Goal: Information Seeking & Learning: Check status

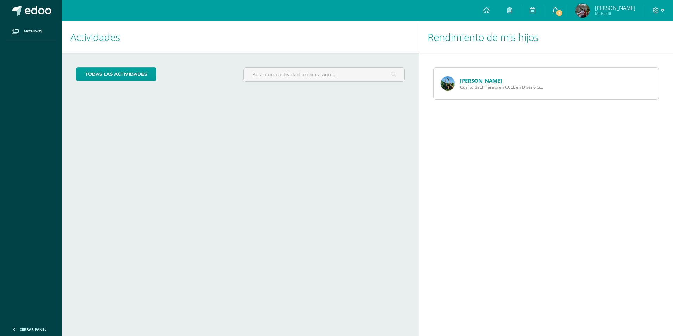
click at [563, 9] on span "3" at bounding box center [560, 13] width 8 height 8
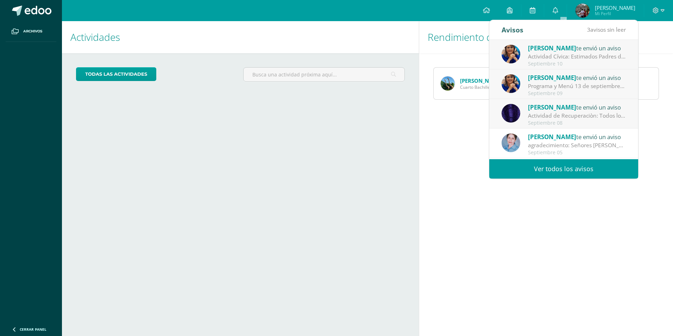
click at [586, 120] on div "Actividad de Recuperaciòn: Todos los grados y alumnos tendran la oportunidad de…" at bounding box center [577, 116] width 98 height 8
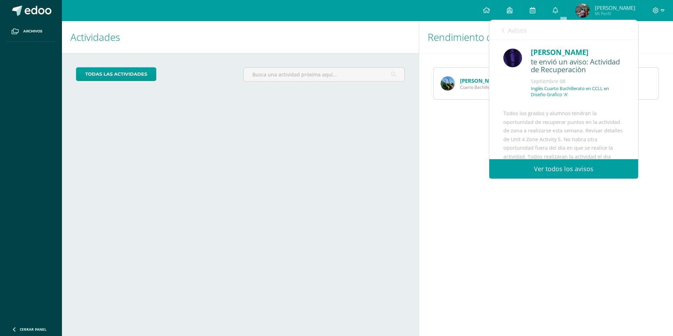
click at [502, 29] on div "Avisos 2 avisos sin leer Avisos" at bounding box center [563, 30] width 149 height 20
click at [558, 8] on icon at bounding box center [556, 10] width 6 height 6
click at [505, 30] on link "Avisos" at bounding box center [514, 30] width 25 height 20
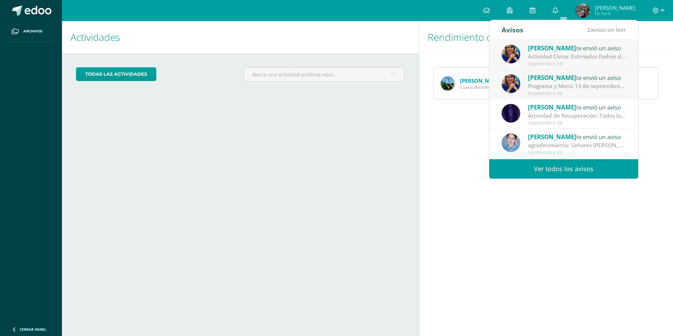
click at [553, 81] on span "[PERSON_NAME]" at bounding box center [552, 78] width 48 height 8
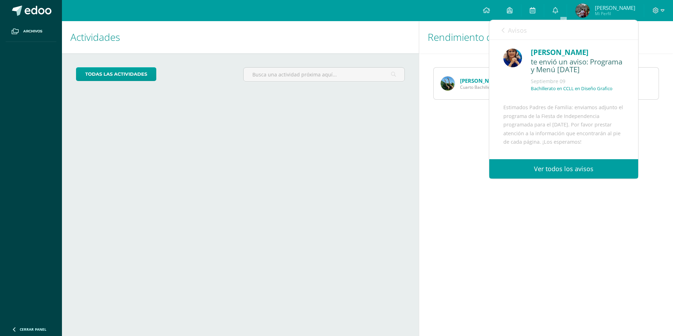
click at [501, 27] on div "Avisos 1 avisos sin leer Avisos" at bounding box center [563, 30] width 149 height 20
click at [504, 30] on icon at bounding box center [503, 30] width 3 height 6
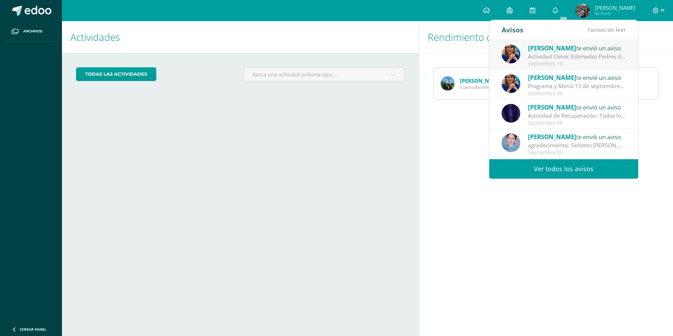
click at [523, 52] on div "[PERSON_NAME] te envió un aviso Actividad Cívica: Estimados Padres de Familia: …" at bounding box center [564, 54] width 124 height 23
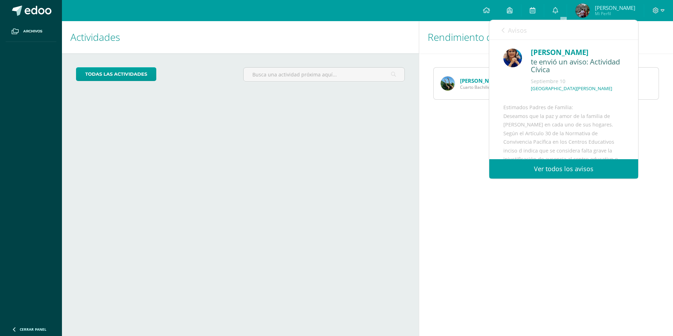
click at [504, 31] on icon at bounding box center [503, 30] width 3 height 6
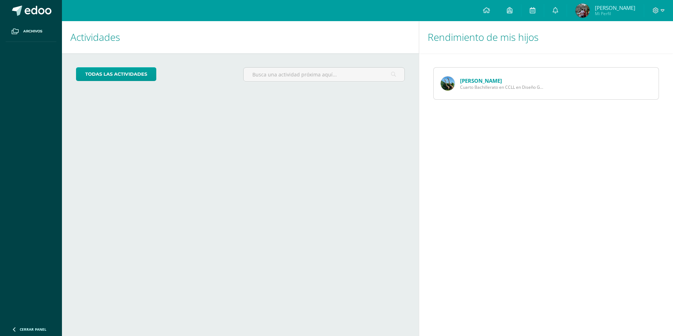
click at [471, 79] on link "[PERSON_NAME]" at bounding box center [481, 80] width 42 height 7
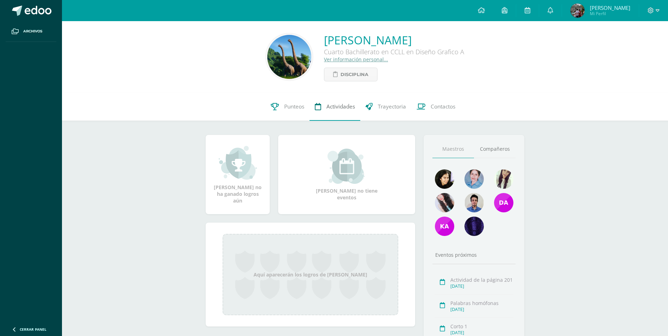
click at [329, 106] on span "Actividades" at bounding box center [340, 106] width 29 height 7
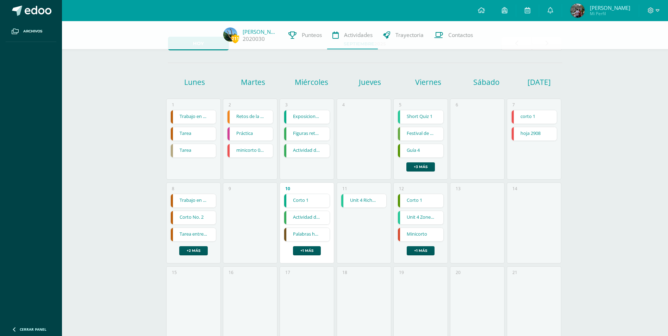
scroll to position [35, 0]
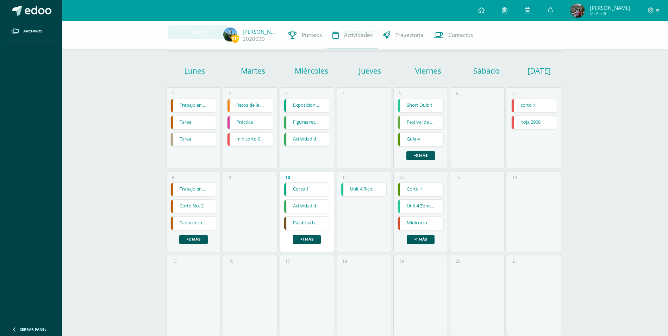
click at [305, 187] on link "Corto 1" at bounding box center [306, 189] width 45 height 13
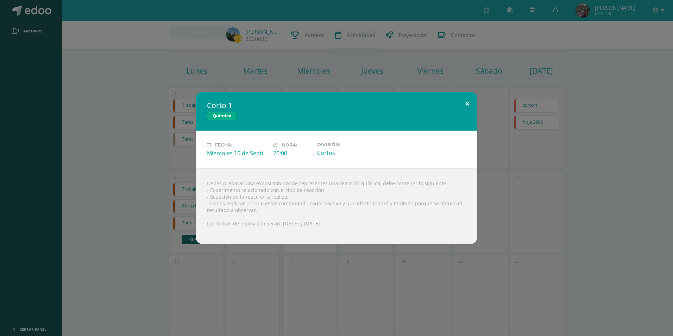
click at [466, 102] on button at bounding box center [467, 104] width 20 height 24
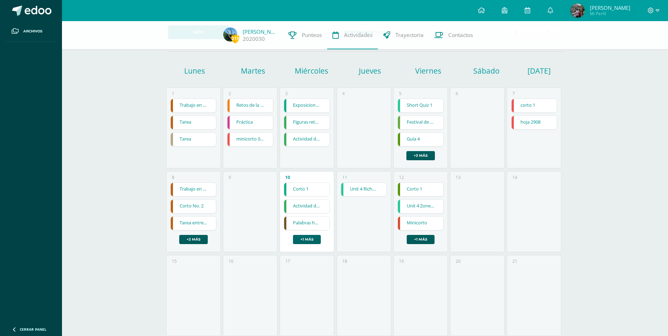
click at [313, 237] on link "+1 más" at bounding box center [307, 239] width 28 height 9
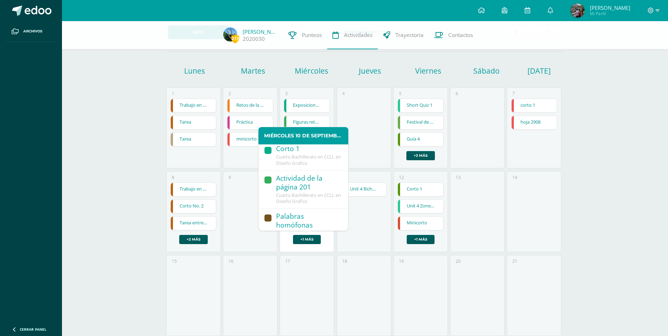
scroll to position [49, 0]
click at [321, 211] on div "Hoja de cotización" at bounding box center [308, 210] width 65 height 10
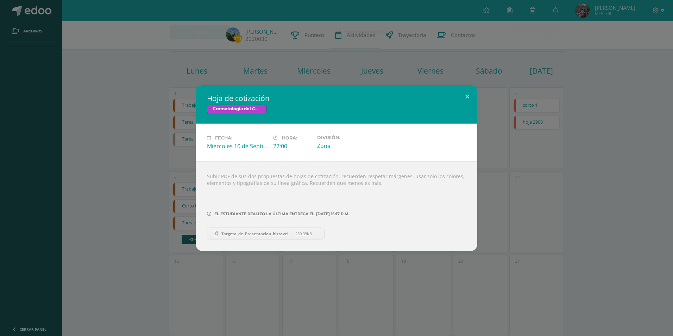
click at [254, 236] on span "Targeta_de_Presentacion_histovela_Fernando_Florian.pdf" at bounding box center [256, 233] width 77 height 5
click at [466, 94] on button at bounding box center [467, 97] width 20 height 24
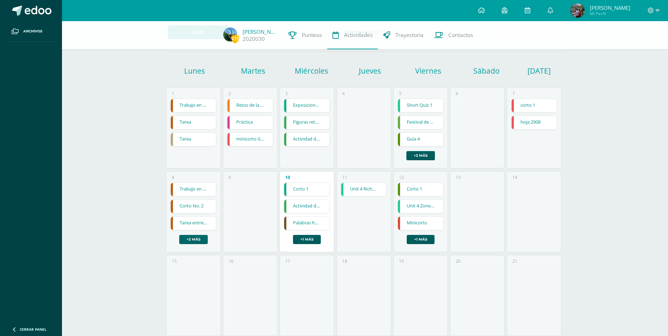
click at [188, 240] on link "+2 más" at bounding box center [193, 239] width 29 height 9
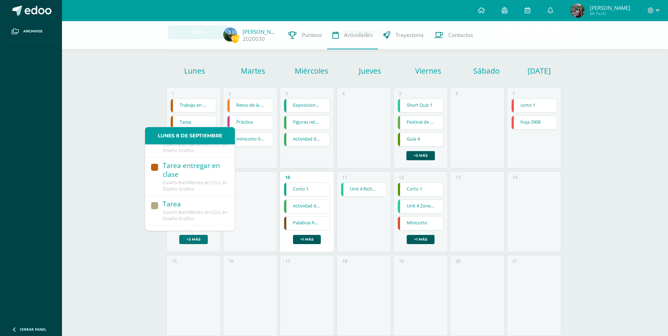
scroll to position [78, 0]
click at [200, 212] on div "Tarjeta de presentación" at bounding box center [195, 205] width 65 height 18
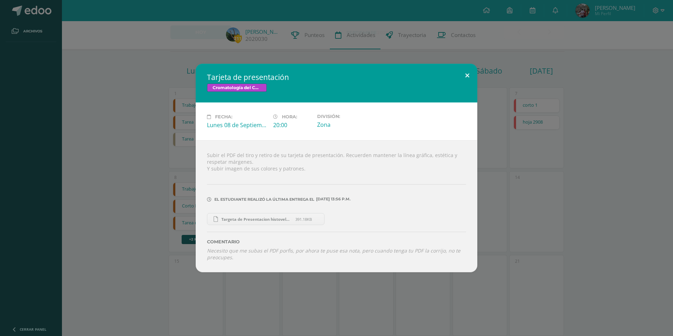
click at [468, 74] on button at bounding box center [467, 76] width 20 height 24
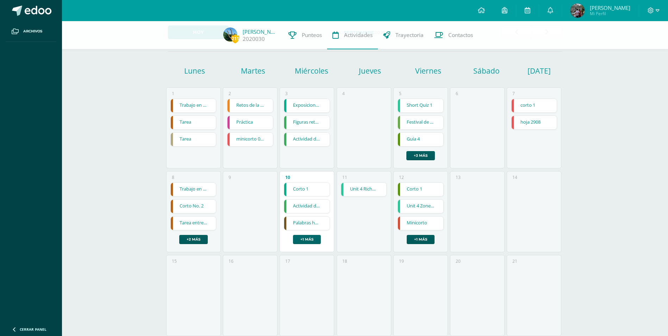
click at [308, 237] on link "+1 más" at bounding box center [307, 239] width 28 height 9
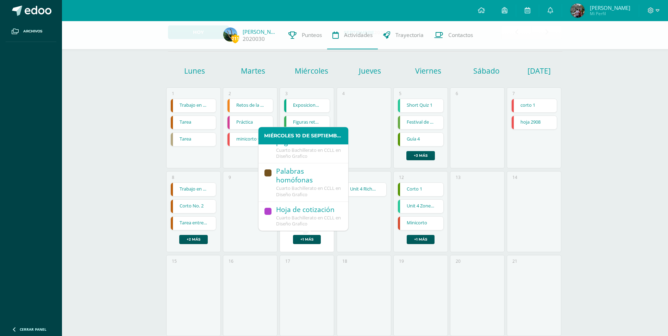
click at [309, 209] on div "Hoja de cotización" at bounding box center [308, 210] width 65 height 10
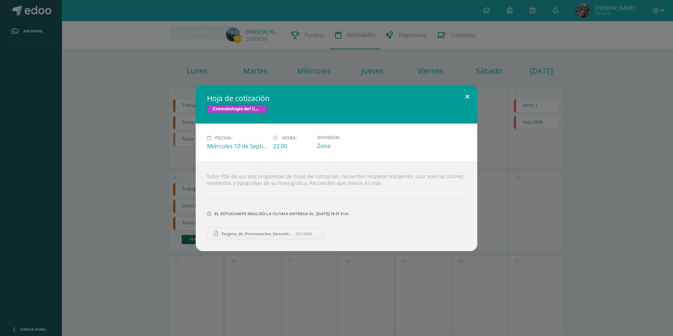
click at [470, 94] on button at bounding box center [467, 97] width 20 height 24
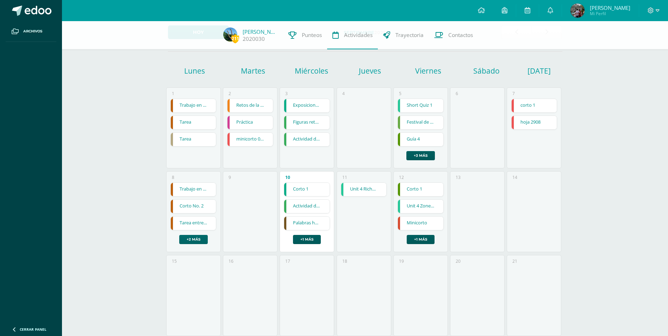
click at [197, 239] on link "+2 más" at bounding box center [193, 239] width 29 height 9
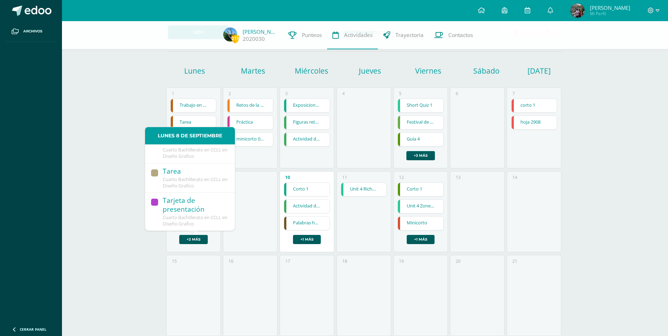
click at [366, 208] on div "11 Unit 4 Richmond Activity 2 Unit 4 Richmond Activity 2 Inglés Cargando conten…" at bounding box center [364, 211] width 55 height 81
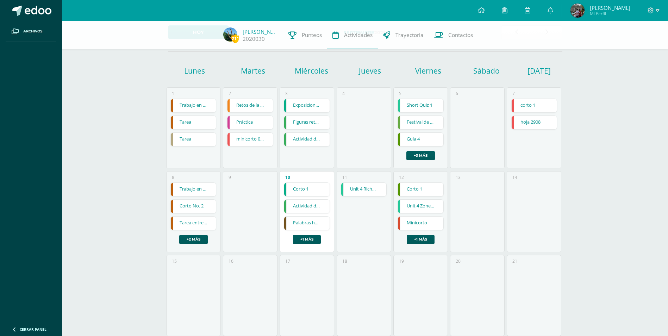
click at [366, 189] on link "Unit 4 Richmond Activity 2" at bounding box center [363, 189] width 45 height 13
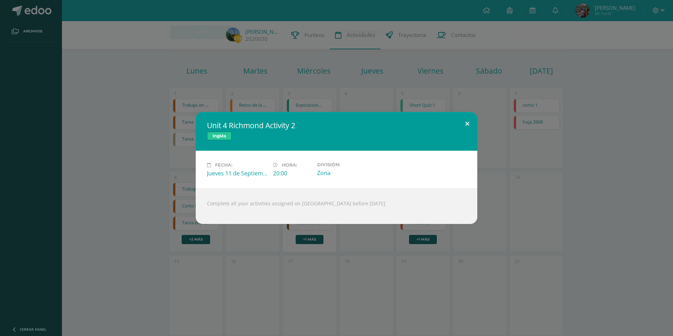
click at [470, 123] on button at bounding box center [467, 124] width 20 height 24
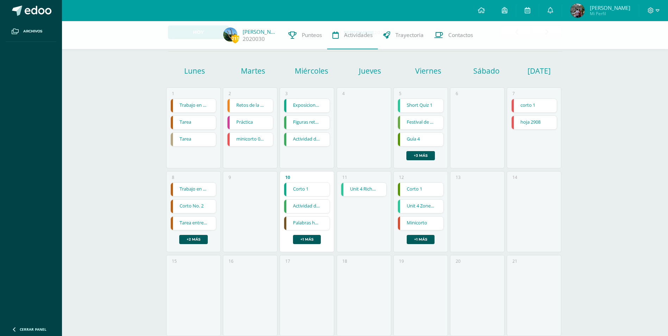
click at [309, 108] on link "Exposiciones tipos de reacciones químicas" at bounding box center [306, 105] width 45 height 13
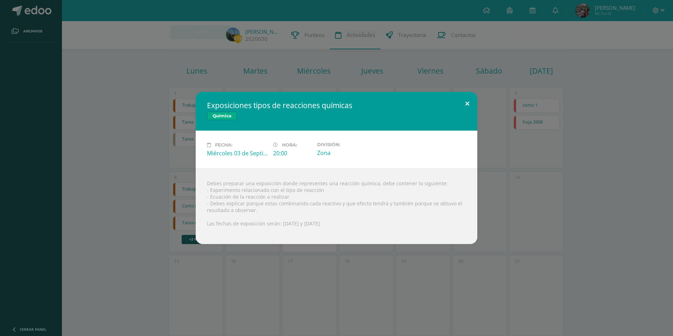
click at [469, 102] on button at bounding box center [467, 104] width 20 height 24
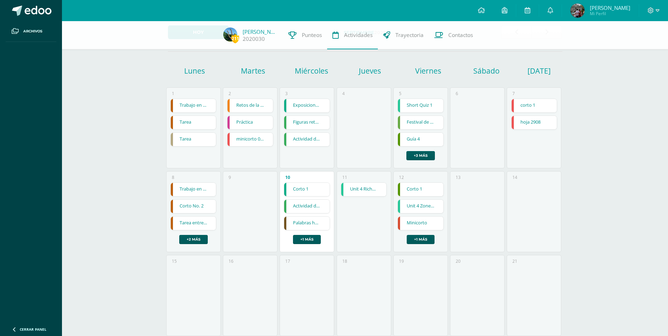
click at [319, 122] on link "Figuras retóricas" at bounding box center [306, 122] width 45 height 13
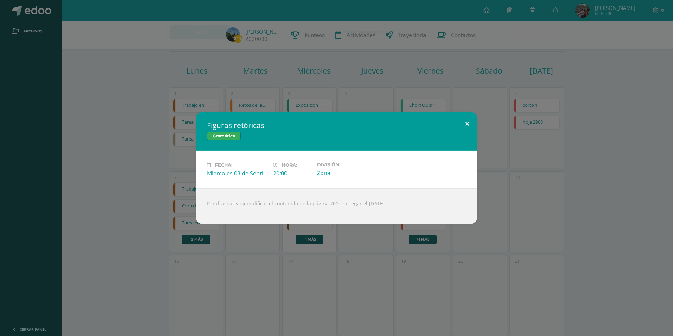
click at [472, 121] on button at bounding box center [467, 124] width 20 height 24
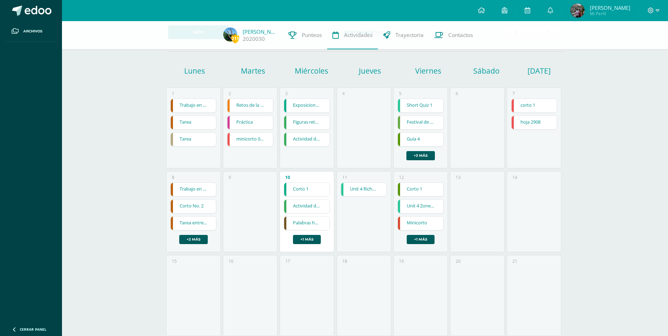
click at [423, 141] on link "Guía 4" at bounding box center [420, 139] width 45 height 13
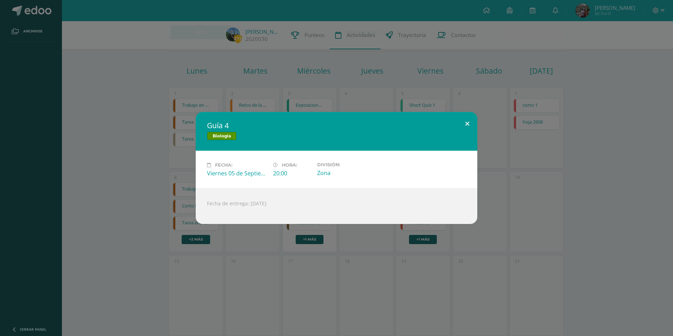
click at [466, 124] on button at bounding box center [467, 124] width 20 height 24
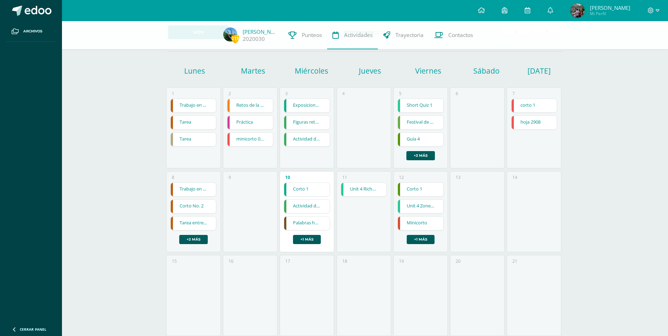
click at [423, 124] on link "Festival de Gimnasias" at bounding box center [420, 122] width 45 height 13
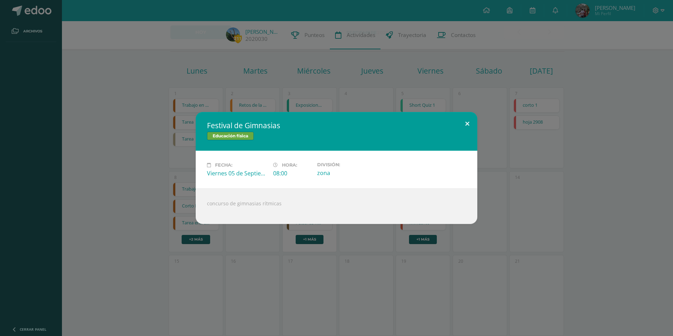
click at [469, 123] on button at bounding box center [467, 124] width 20 height 24
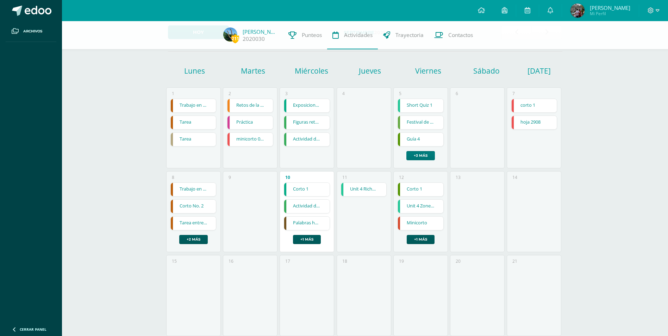
click at [427, 156] on link "+3 más" at bounding box center [420, 155] width 29 height 9
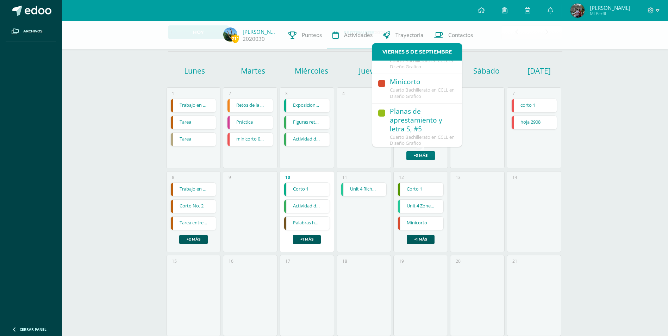
scroll to position [125, 0]
drag, startPoint x: 488, startPoint y: 219, endPoint x: 452, endPoint y: 212, distance: 36.2
click at [488, 219] on div "13" at bounding box center [477, 211] width 55 height 81
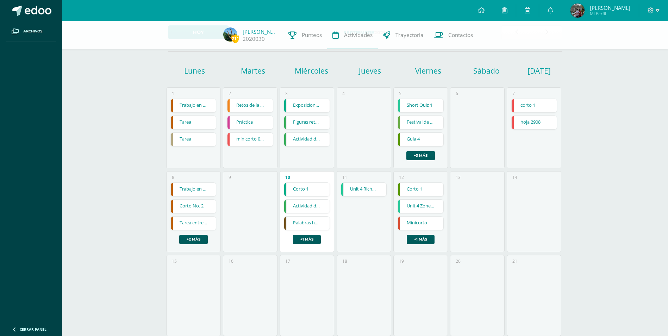
click at [427, 185] on link "Corto 1" at bounding box center [420, 189] width 45 height 13
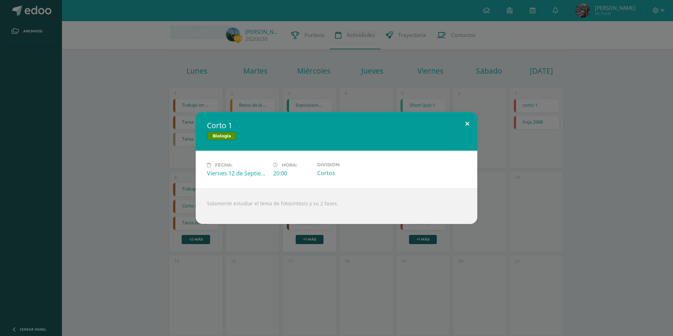
click at [467, 122] on button at bounding box center [467, 124] width 20 height 24
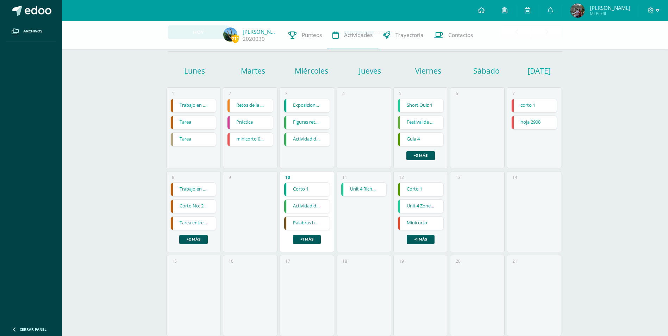
click at [433, 223] on link "Minicorto" at bounding box center [420, 223] width 45 height 13
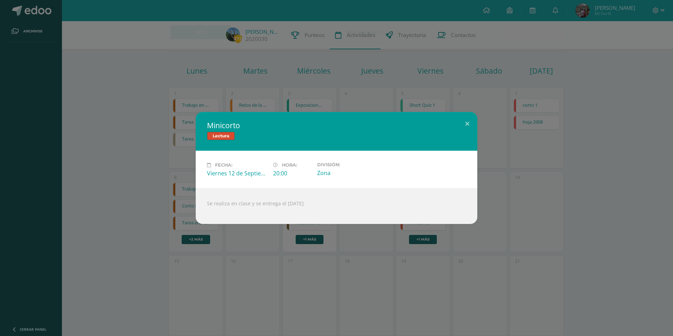
click at [530, 195] on div "Minicorto Lectura Fecha: Viernes 12 de Septiembre Hora: 20:00 División: Zona Se…" at bounding box center [336, 168] width 667 height 112
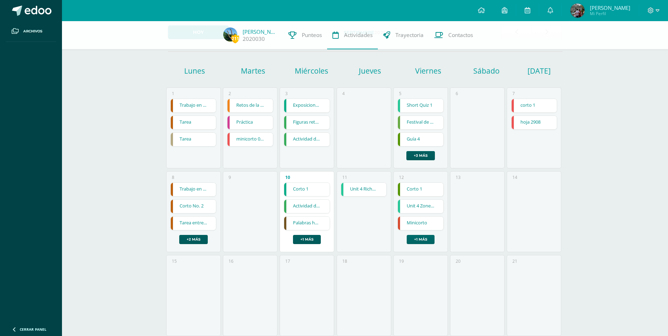
click at [424, 240] on link "+1 más" at bounding box center [421, 239] width 28 height 9
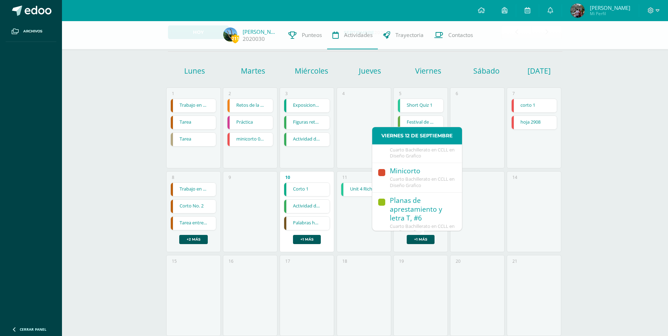
scroll to position [57, 0]
click at [592, 180] on div "211 José Florian 2020030 Punteos Actividades Trayectoria Contactos Hoy Septiemb…" at bounding box center [365, 253] width 606 height 534
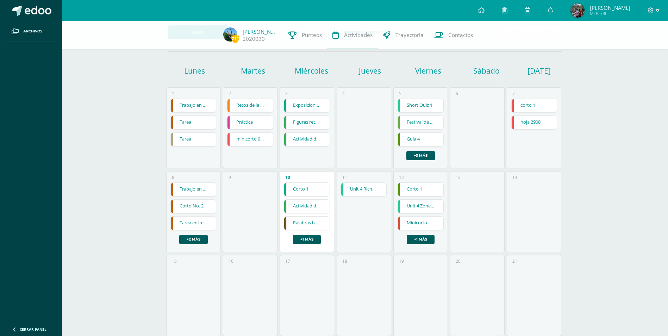
click at [537, 121] on link "hoja 2908" at bounding box center [534, 122] width 45 height 13
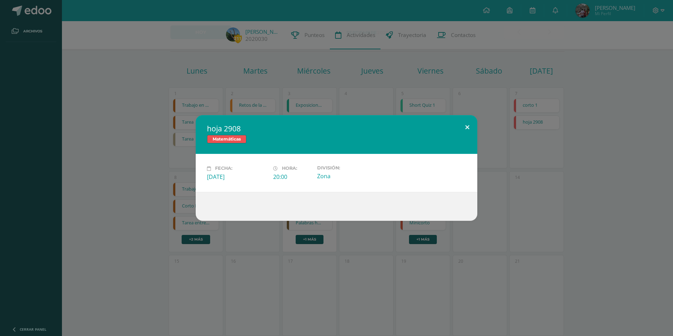
click at [469, 128] on button at bounding box center [467, 127] width 20 height 24
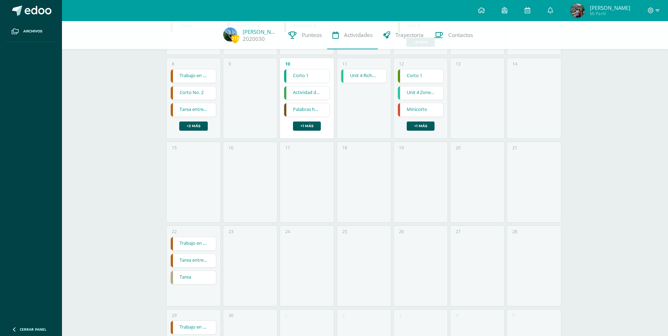
scroll to position [220, 0]
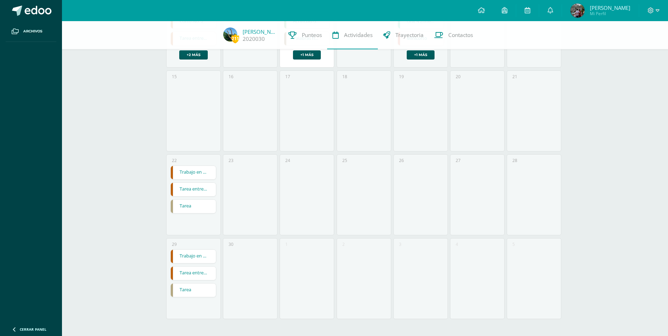
click at [197, 172] on link "Trabajo en clase" at bounding box center [193, 172] width 45 height 13
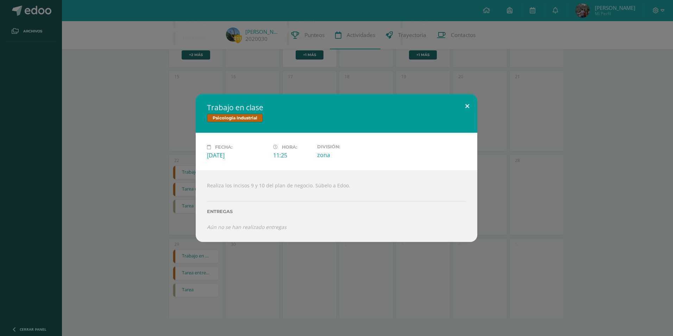
click at [467, 104] on button at bounding box center [467, 106] width 20 height 24
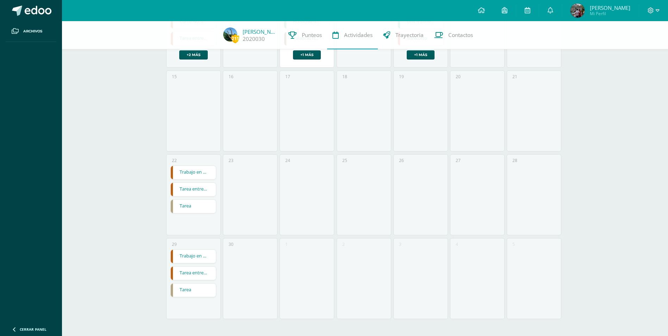
click at [192, 192] on link "Tarea entregar en clase" at bounding box center [193, 189] width 45 height 13
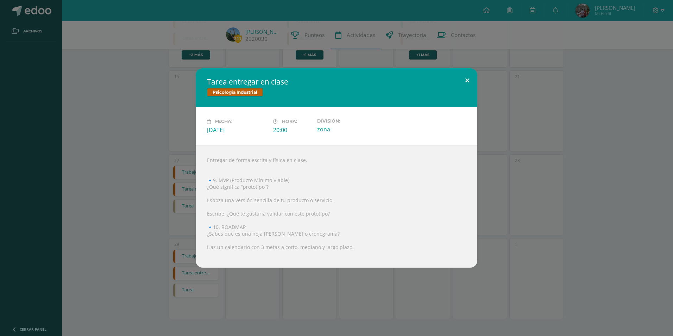
click at [466, 82] on button at bounding box center [467, 80] width 20 height 24
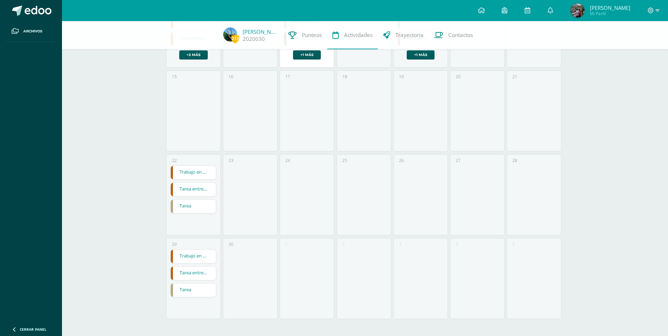
click at [188, 207] on link "Tarea" at bounding box center [193, 206] width 45 height 13
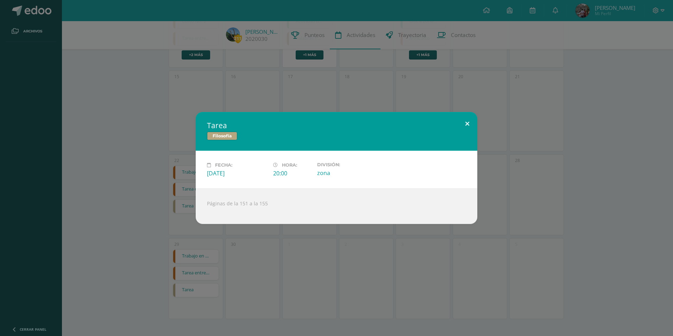
click at [468, 123] on button at bounding box center [467, 124] width 20 height 24
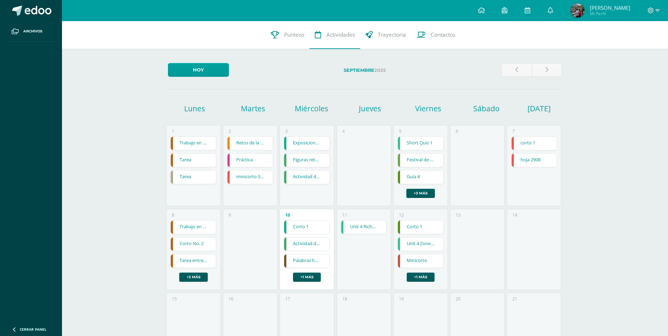
scroll to position [0, 0]
click at [334, 31] on span "Actividades" at bounding box center [340, 34] width 29 height 7
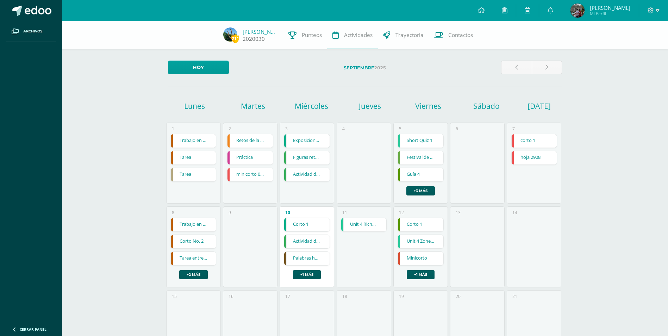
click at [257, 33] on link "[PERSON_NAME]" at bounding box center [260, 31] width 35 height 7
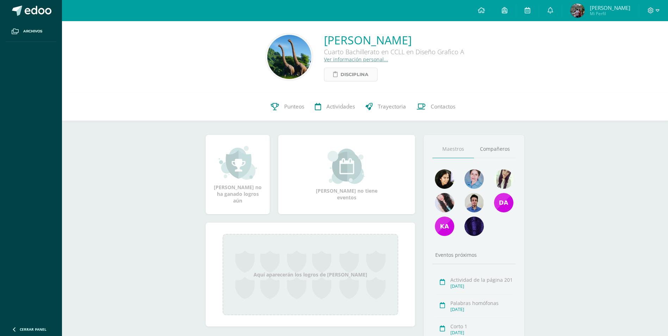
click at [343, 74] on span "Disciplina" at bounding box center [354, 74] width 28 height 13
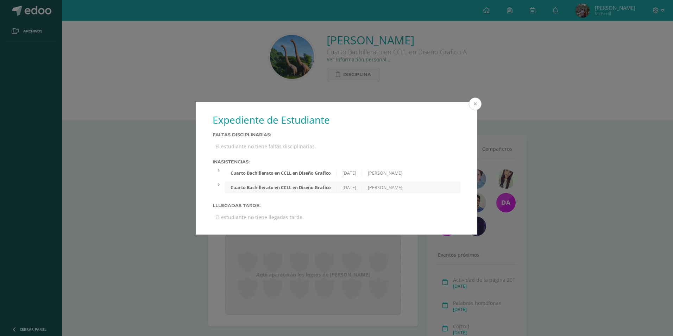
click at [479, 99] on button at bounding box center [475, 104] width 13 height 13
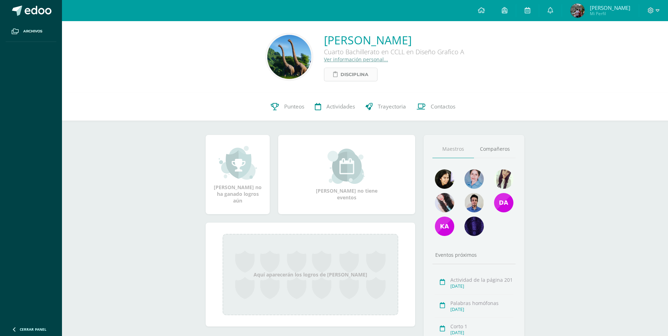
click at [341, 76] on span "Disciplina" at bounding box center [354, 74] width 28 height 13
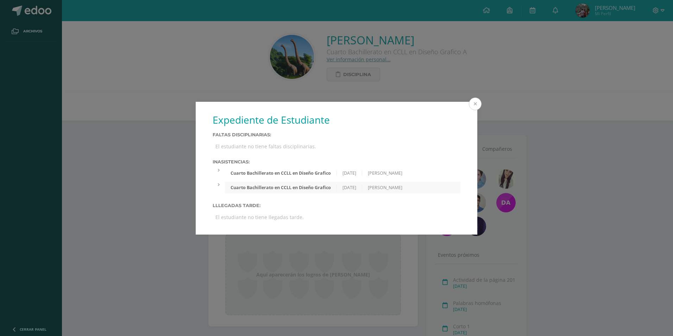
click at [477, 103] on button at bounding box center [475, 104] width 13 height 13
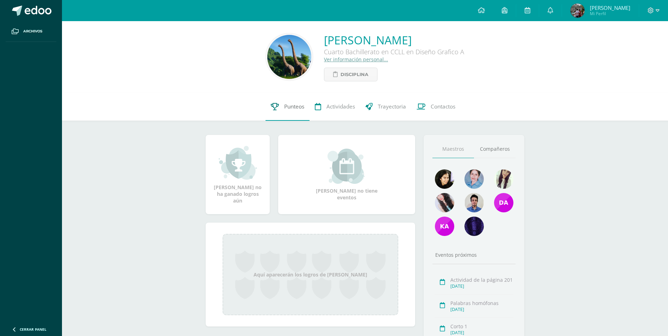
click at [286, 106] on span "Punteos" at bounding box center [294, 106] width 20 height 7
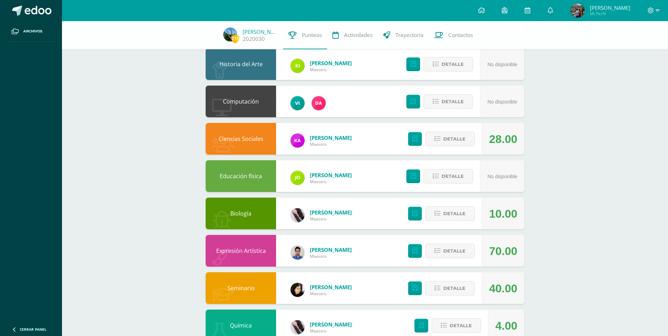
scroll to position [70, 0]
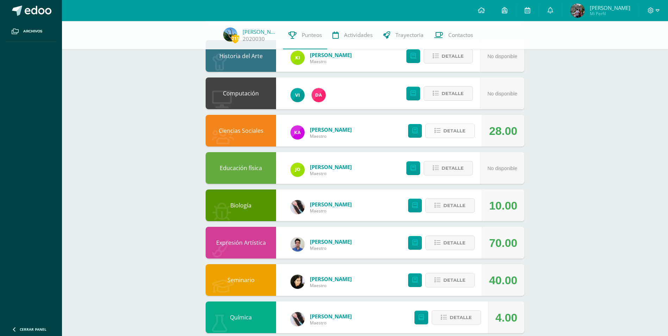
click at [464, 130] on span "Detalle" at bounding box center [454, 130] width 22 height 13
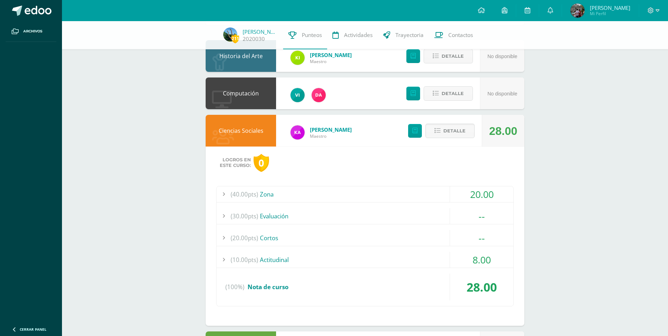
click at [486, 191] on div "20.00" at bounding box center [481, 194] width 63 height 16
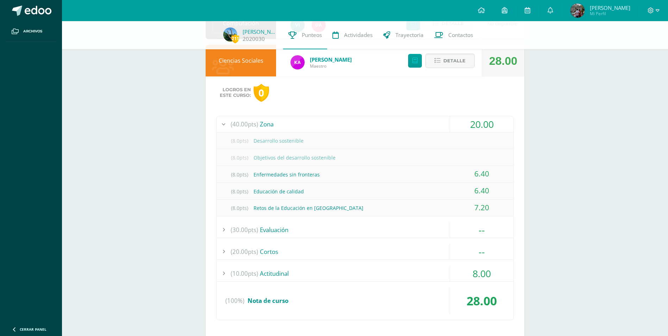
scroll to position [141, 0]
click at [482, 274] on div "8.00" at bounding box center [481, 273] width 63 height 16
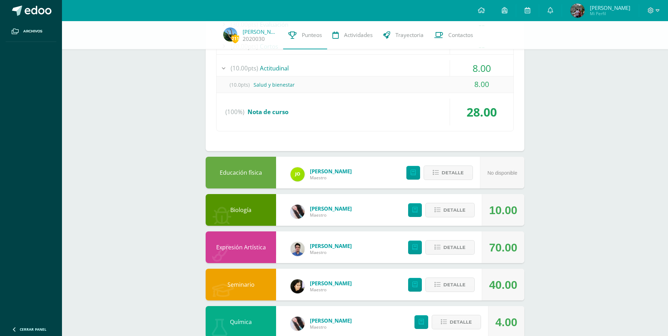
scroll to position [282, 0]
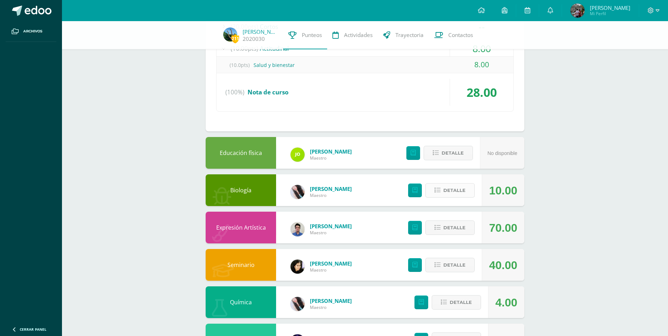
click at [458, 191] on span "Detalle" at bounding box center [454, 190] width 22 height 13
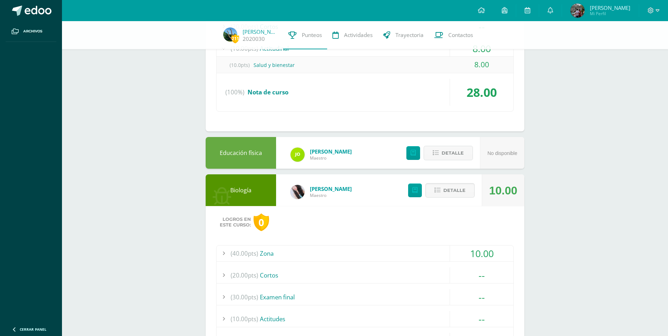
click at [487, 249] on div "10.00" at bounding box center [481, 253] width 63 height 16
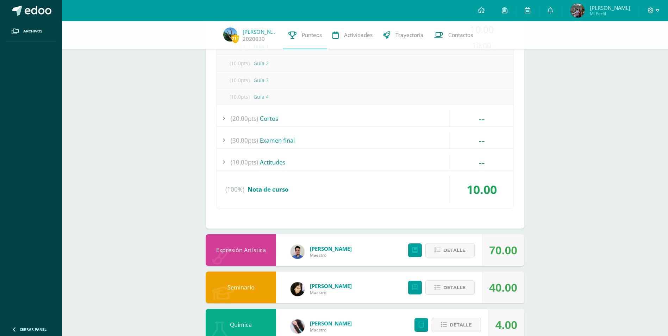
scroll to position [493, 0]
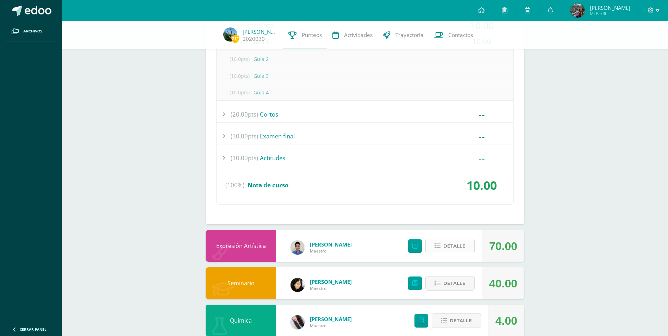
click at [454, 245] on span "Detalle" at bounding box center [454, 245] width 22 height 13
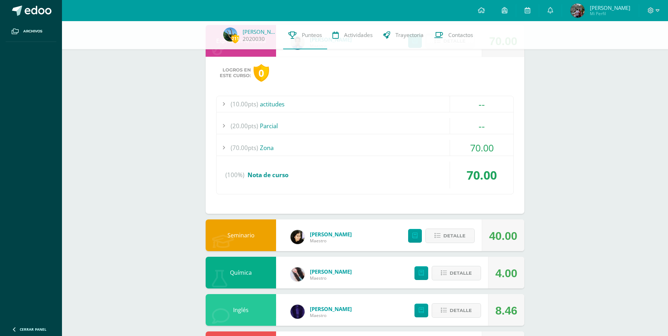
scroll to position [704, 0]
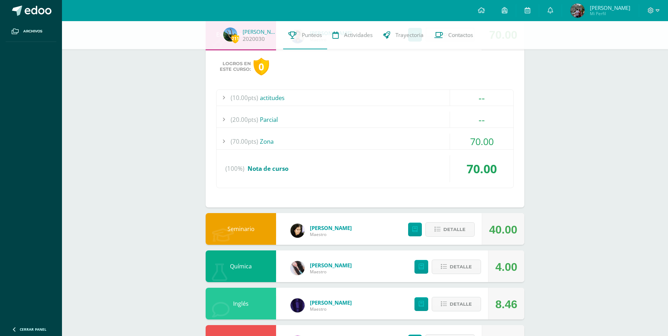
click at [486, 144] on div "70.00" at bounding box center [481, 141] width 63 height 16
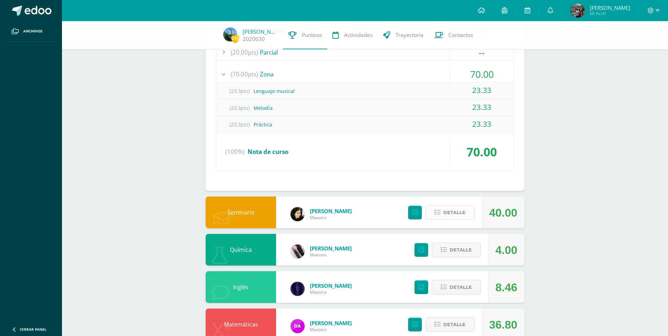
click at [455, 211] on span "Detalle" at bounding box center [454, 212] width 22 height 13
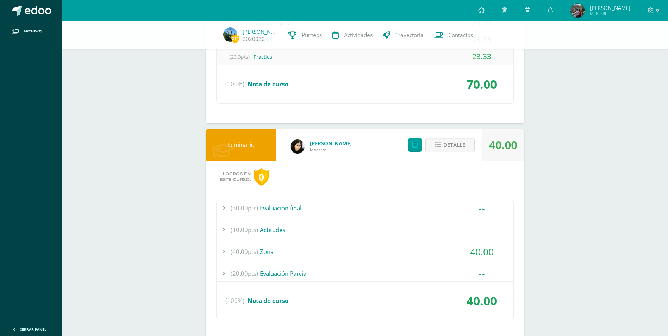
scroll to position [810, 0]
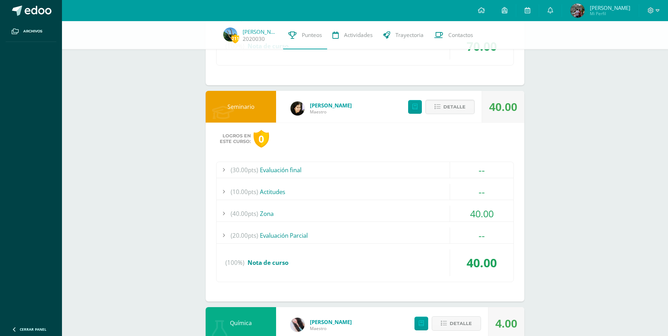
click at [490, 212] on div "40.00" at bounding box center [481, 214] width 63 height 16
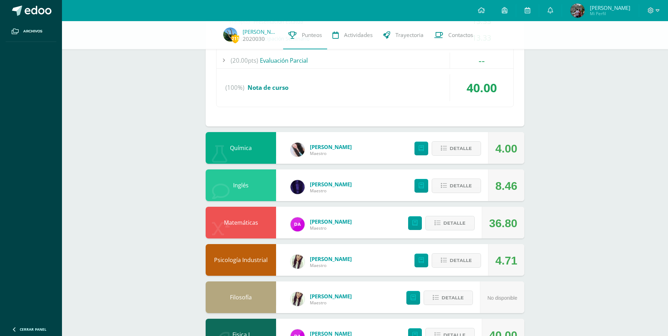
scroll to position [985, 0]
click at [445, 153] on button "Detalle" at bounding box center [456, 148] width 49 height 14
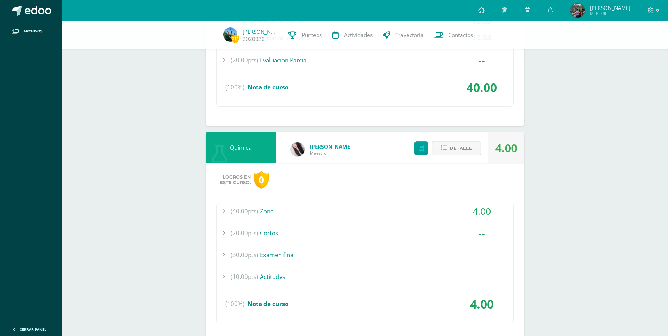
click at [482, 217] on div "4.00" at bounding box center [481, 211] width 63 height 16
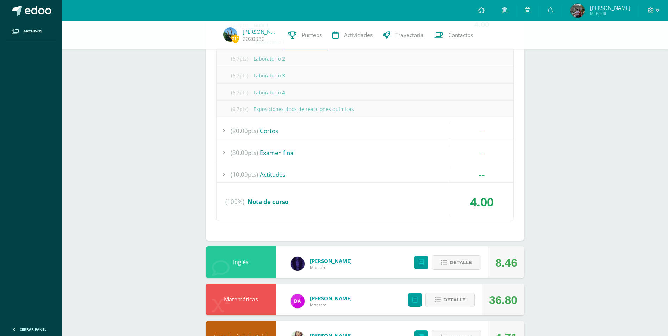
scroll to position [1266, 0]
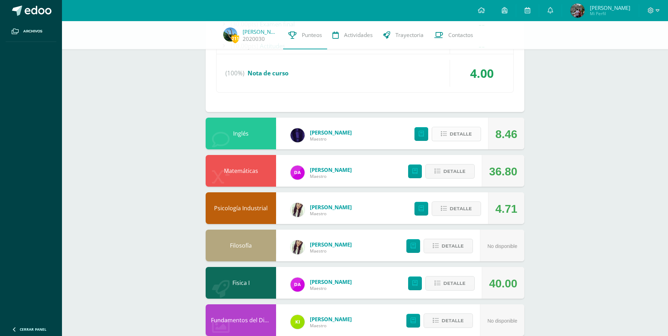
click at [452, 131] on span "Detalle" at bounding box center [461, 133] width 22 height 13
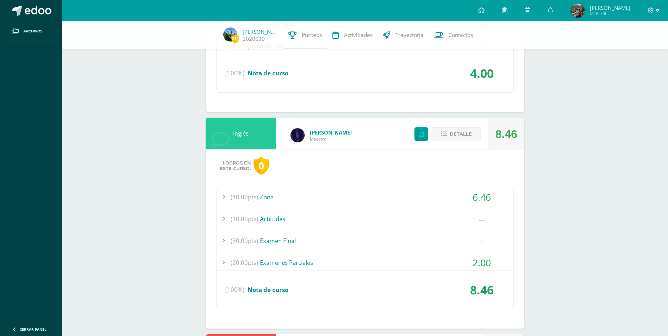
click at [480, 195] on div "6.46" at bounding box center [481, 197] width 63 height 16
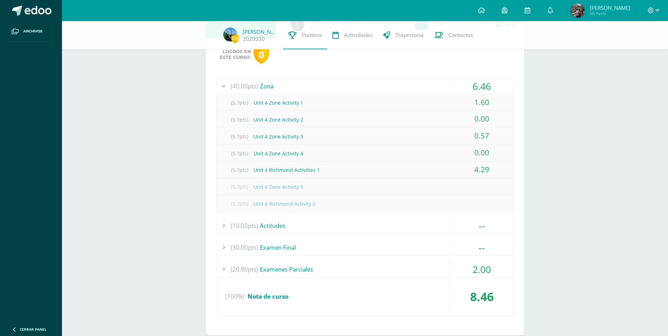
scroll to position [1376, 0]
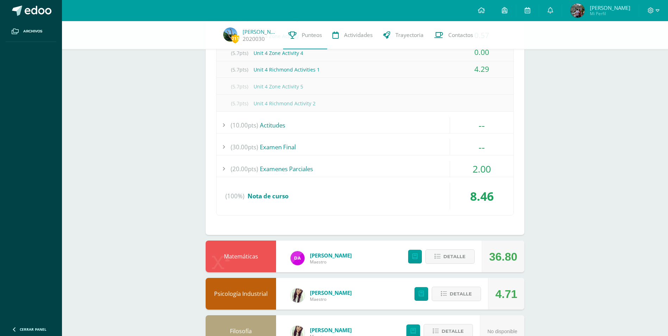
click at [479, 169] on div "2.00" at bounding box center [481, 169] width 63 height 16
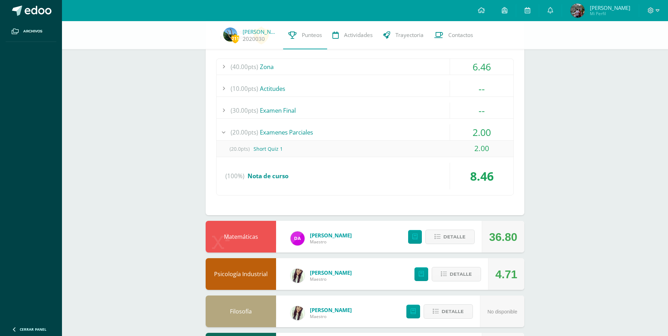
scroll to position [1270, 0]
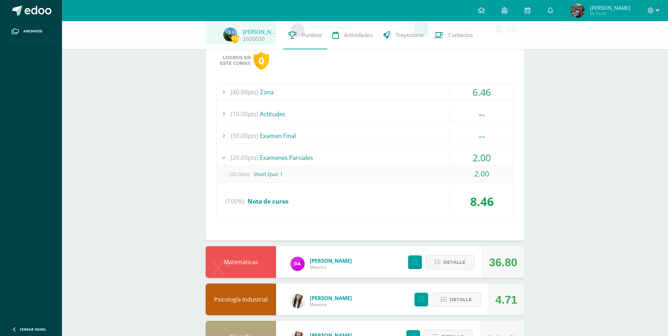
click at [480, 174] on div "2.00" at bounding box center [481, 174] width 63 height 16
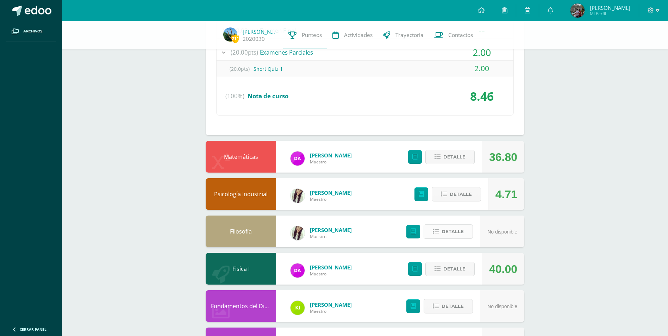
scroll to position [1376, 0]
click at [457, 155] on span "Detalle" at bounding box center [454, 156] width 22 height 13
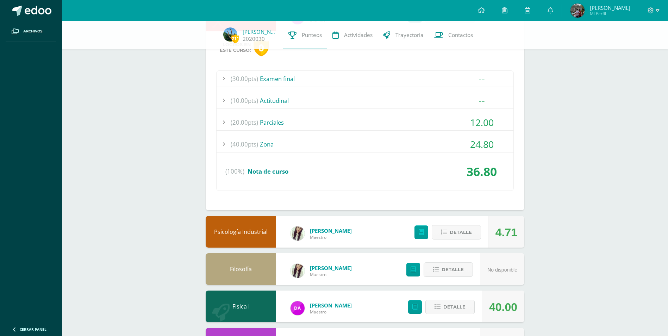
click at [476, 121] on div "12.00" at bounding box center [481, 122] width 63 height 16
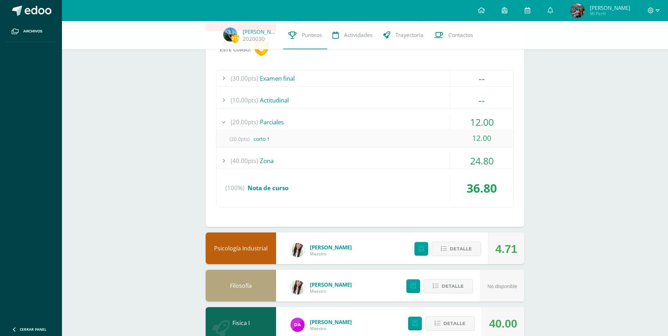
scroll to position [1500, 0]
click at [481, 162] on div "24.80" at bounding box center [481, 161] width 63 height 16
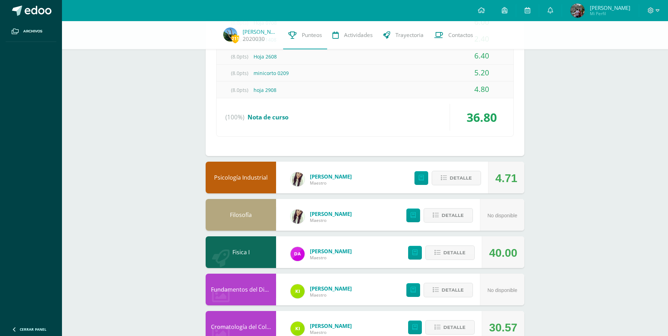
scroll to position [1676, 0]
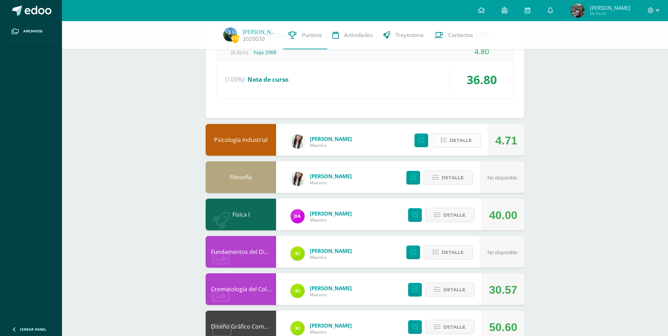
click at [454, 144] on span "Detalle" at bounding box center [461, 140] width 22 height 13
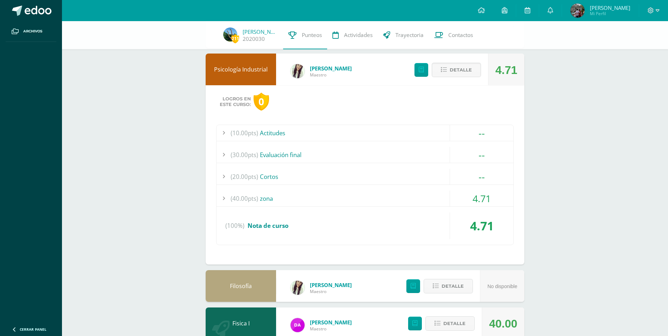
click at [477, 200] on div "4.71" at bounding box center [481, 198] width 63 height 16
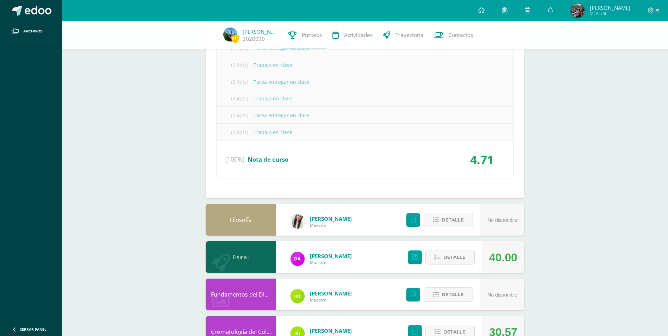
scroll to position [2120, 0]
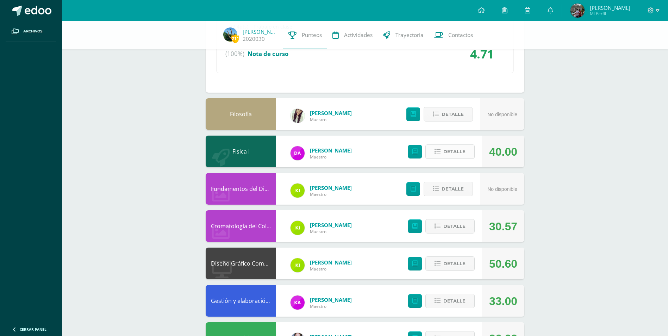
click at [458, 152] on span "Detalle" at bounding box center [454, 151] width 22 height 13
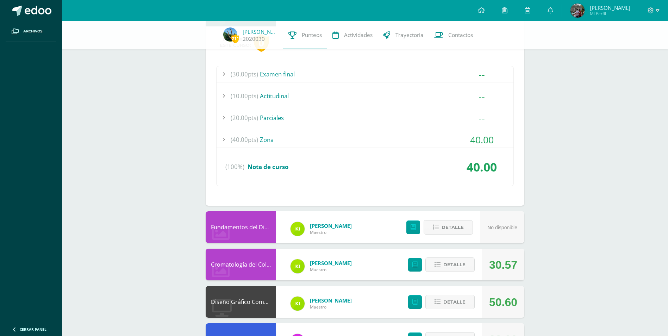
click at [470, 139] on div "40.00" at bounding box center [481, 140] width 63 height 16
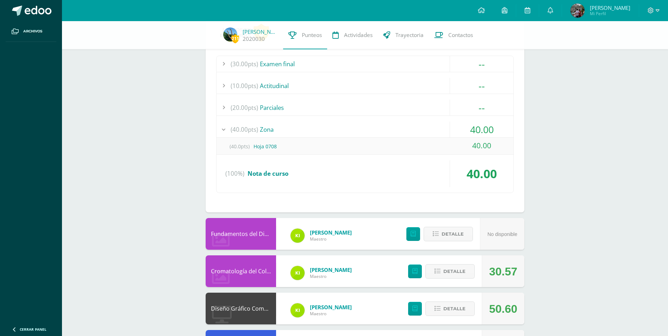
scroll to position [2115, 0]
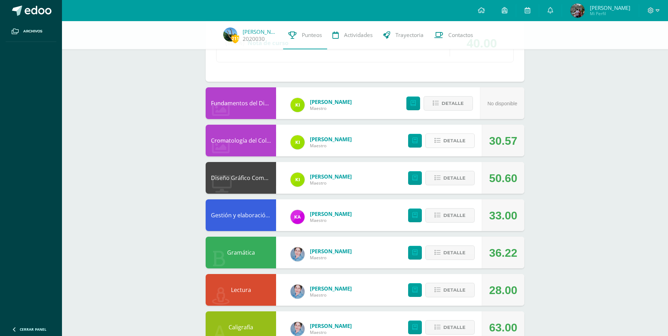
click at [450, 145] on span "Detalle" at bounding box center [454, 140] width 22 height 13
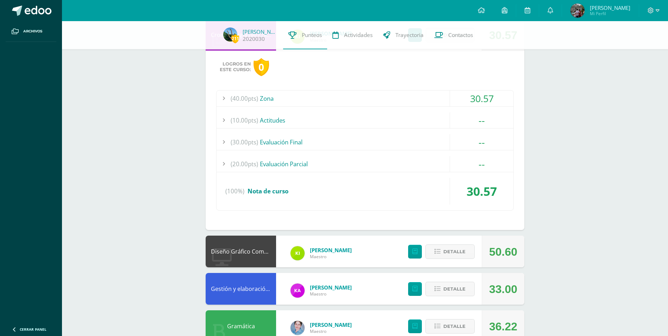
click at [475, 99] on div "30.57" at bounding box center [481, 98] width 63 height 16
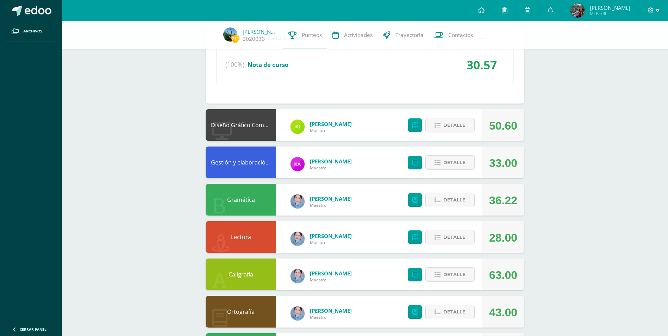
scroll to position [2451, 0]
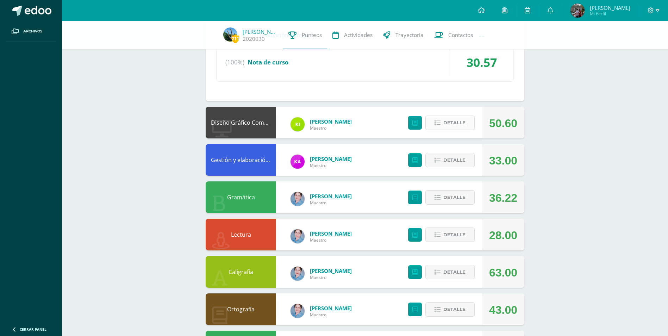
click at [453, 123] on span "Detalle" at bounding box center [454, 122] width 22 height 13
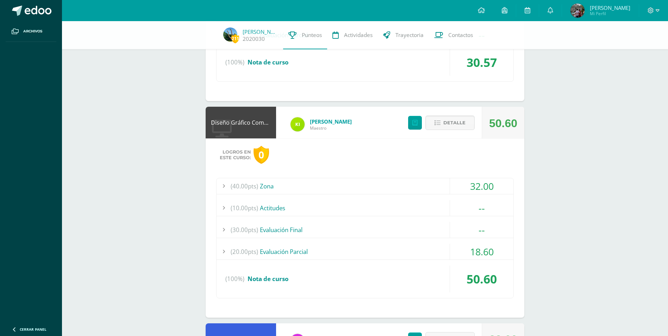
click at [476, 186] on div "32.00" at bounding box center [481, 186] width 63 height 16
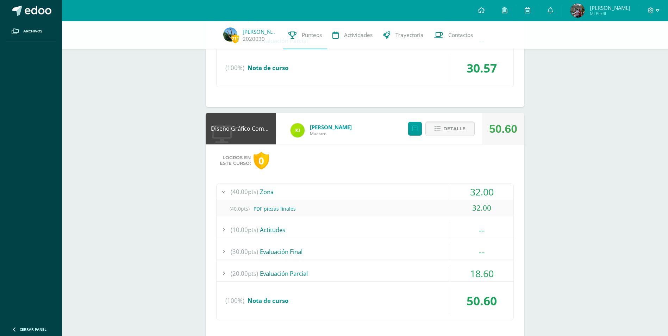
scroll to position [2333, 0]
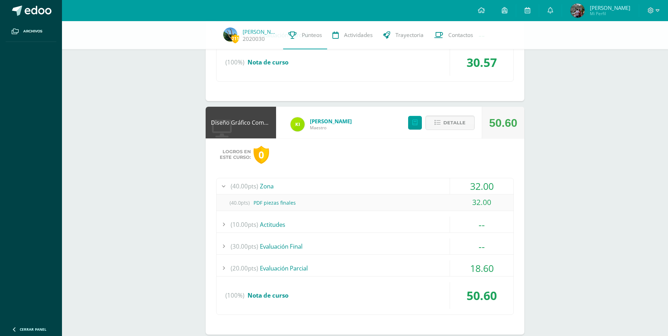
click at [481, 266] on div "18.60" at bounding box center [481, 268] width 63 height 16
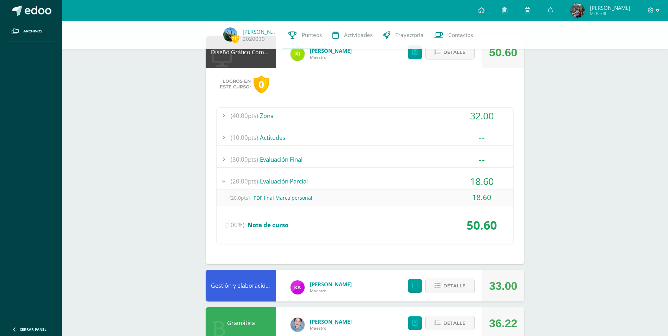
click at [479, 113] on div "32.00" at bounding box center [481, 116] width 63 height 16
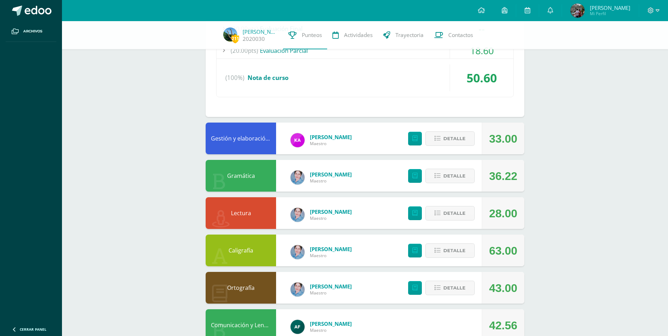
scroll to position [2570, 0]
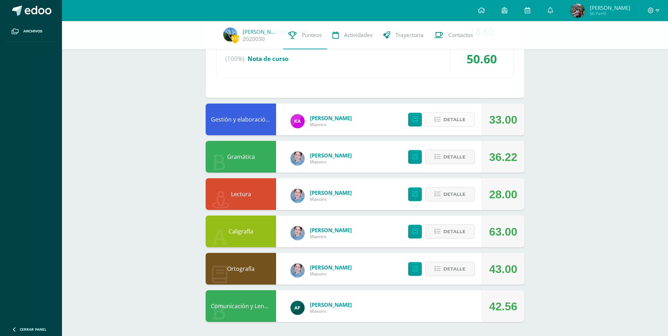
click at [455, 121] on span "Detalle" at bounding box center [454, 119] width 22 height 13
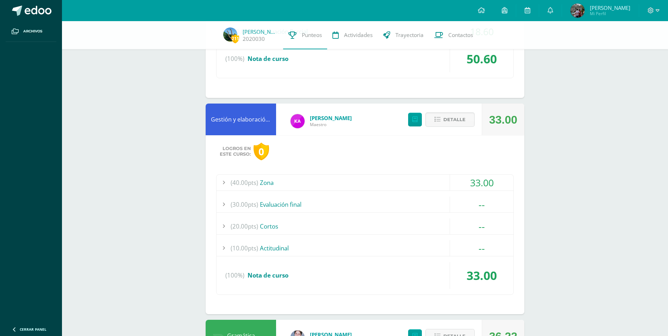
click at [482, 184] on div "33.00" at bounding box center [481, 183] width 63 height 16
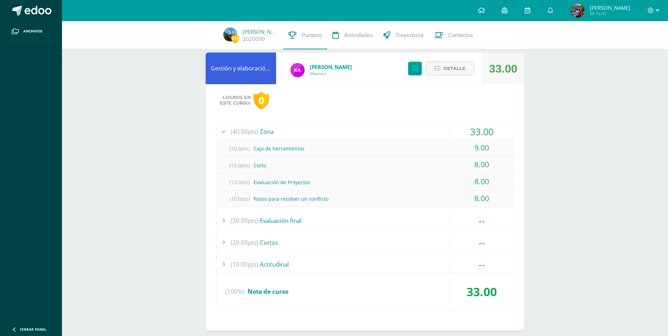
scroll to position [2729, 0]
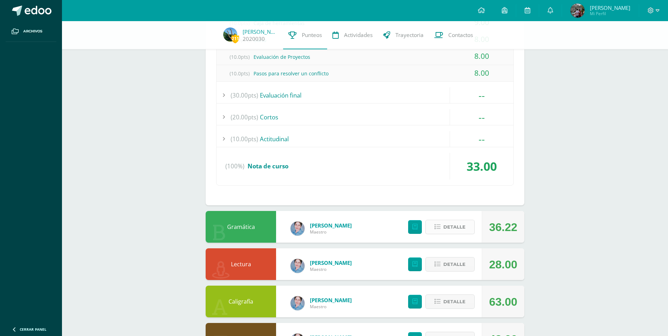
click at [451, 227] on span "Detalle" at bounding box center [454, 226] width 22 height 13
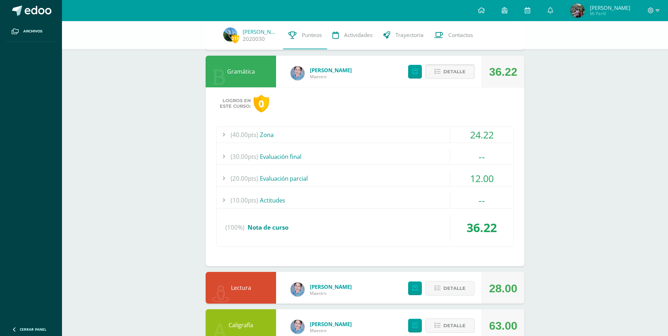
scroll to position [2905, 0]
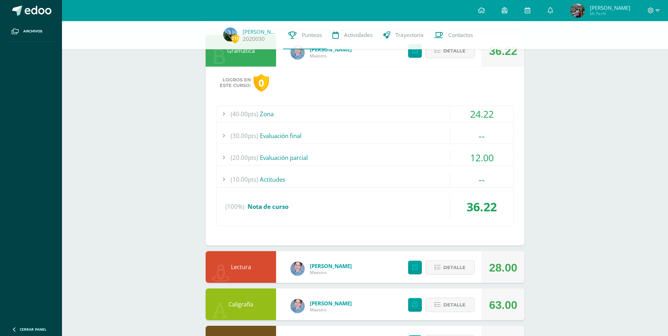
click at [469, 153] on div "12.00" at bounding box center [481, 158] width 63 height 16
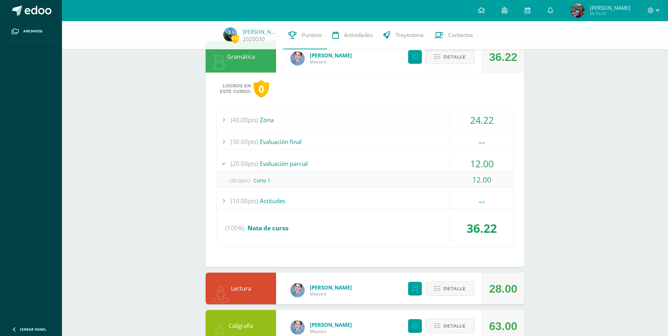
scroll to position [2838, 0]
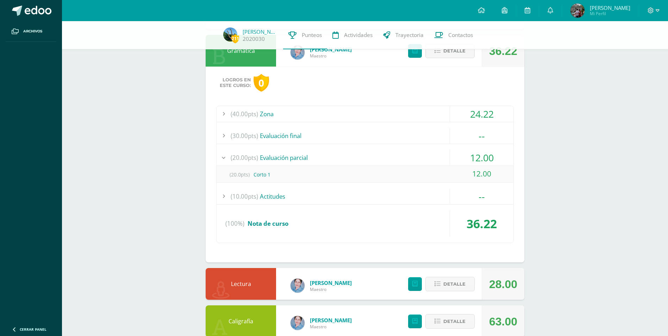
click at [471, 115] on div "24.22" at bounding box center [481, 114] width 63 height 16
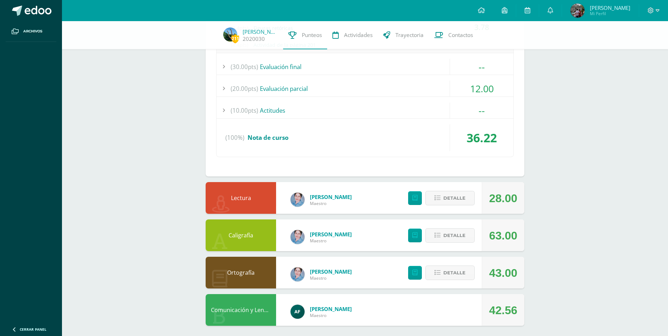
scroll to position [3062, 0]
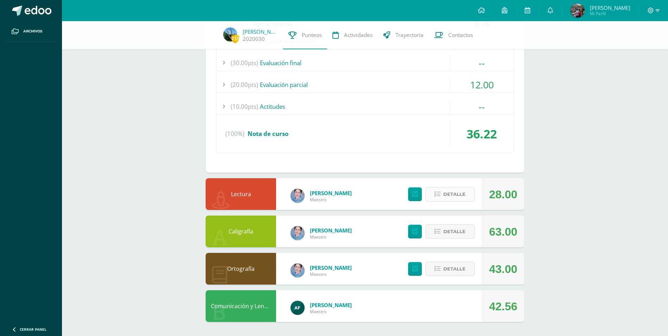
click at [451, 194] on span "Detalle" at bounding box center [454, 194] width 22 height 13
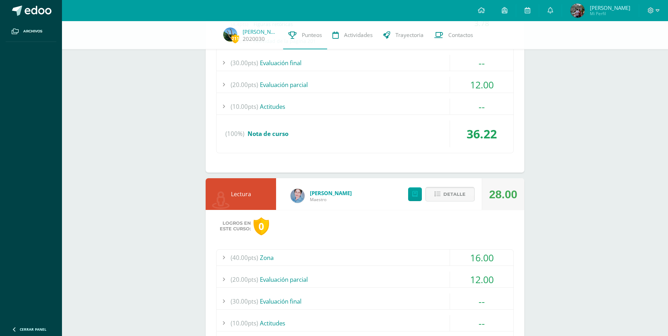
scroll to position [3203, 0]
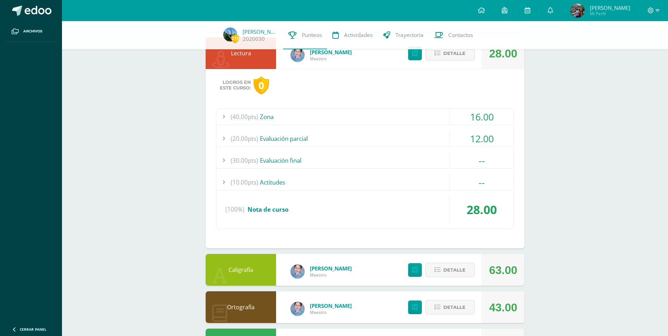
click at [482, 117] on div "16.00" at bounding box center [481, 117] width 63 height 16
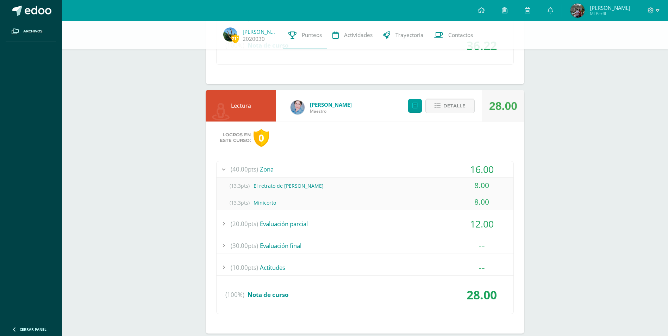
scroll to position [3051, 0]
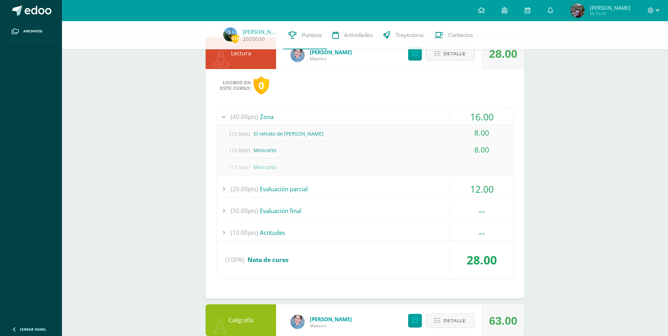
click at [480, 189] on div "12.00" at bounding box center [481, 189] width 63 height 16
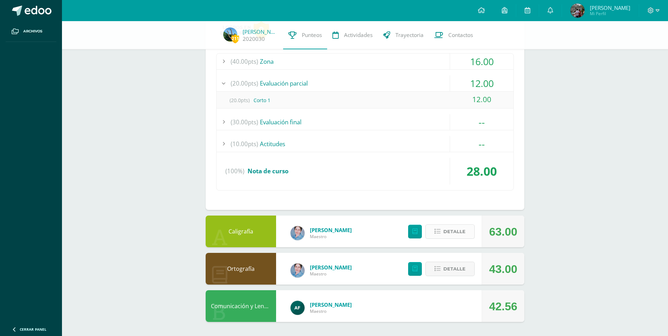
scroll to position [3036, 0]
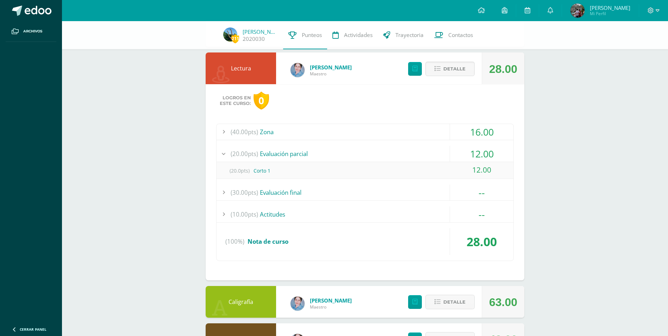
click at [475, 131] on div "16.00" at bounding box center [481, 132] width 63 height 16
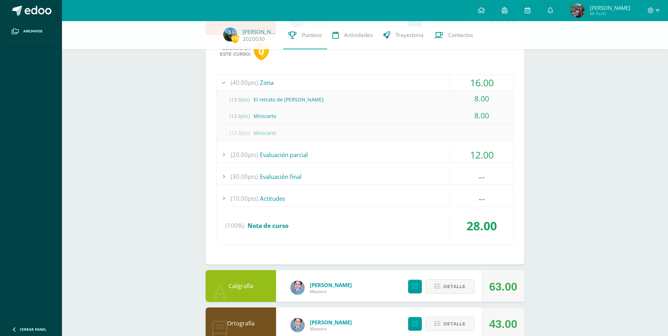
scroll to position [3140, 0]
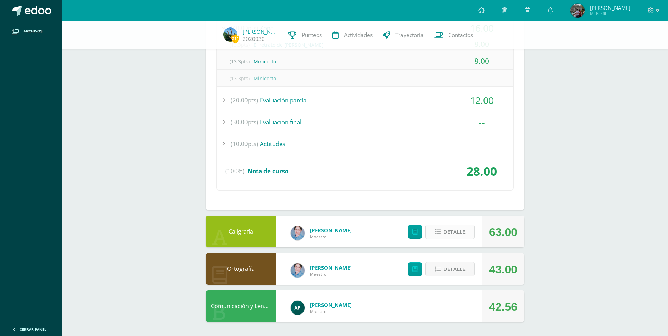
click at [453, 235] on span "Detalle" at bounding box center [454, 231] width 22 height 13
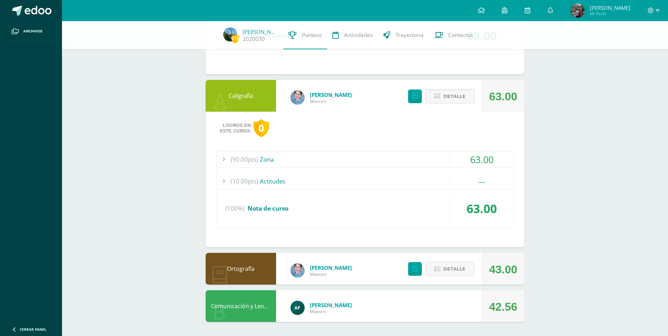
click at [475, 162] on div "63.00" at bounding box center [481, 159] width 63 height 16
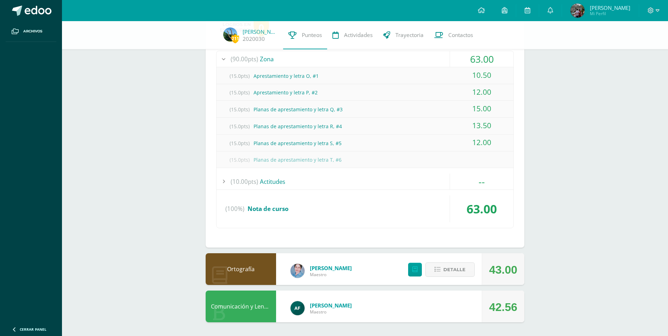
scroll to position [3326, 0]
click at [452, 267] on span "Detalle" at bounding box center [454, 269] width 22 height 13
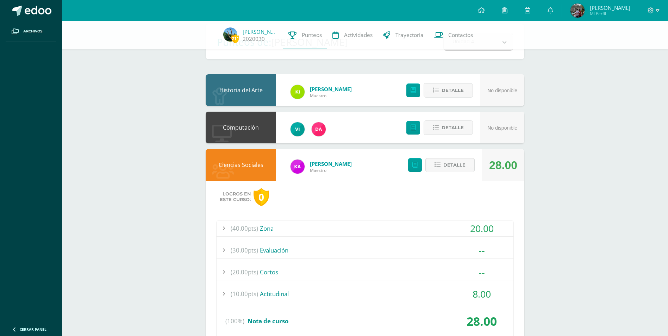
scroll to position [0, 0]
